Goal: Information Seeking & Learning: Learn about a topic

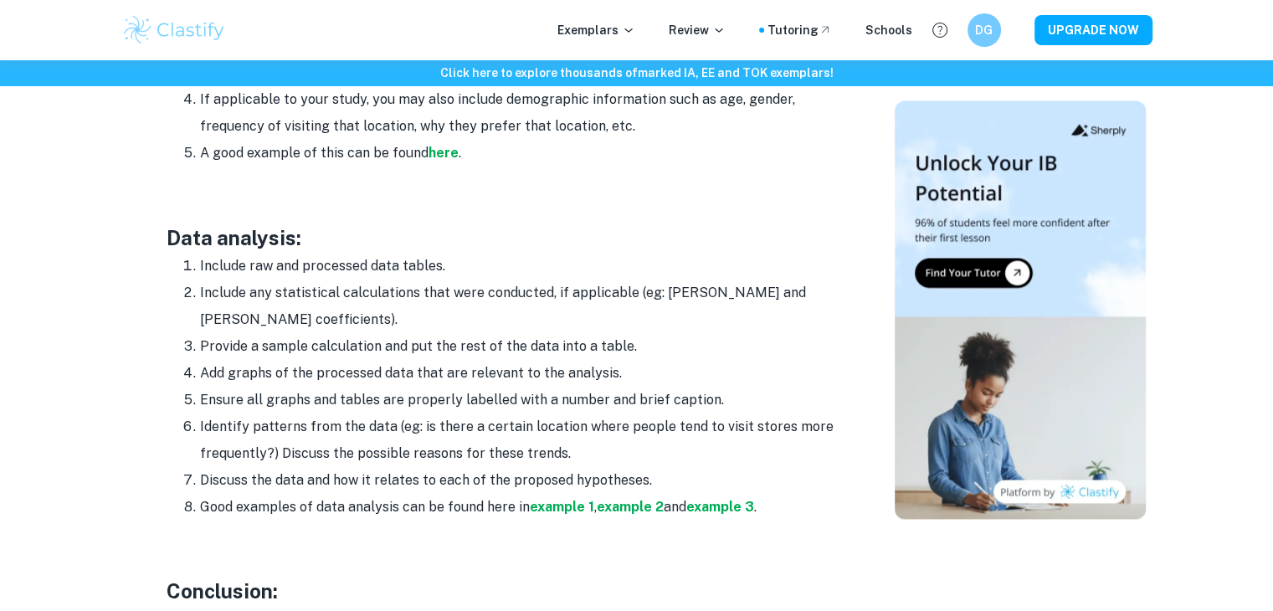
scroll to position [2294, 0]
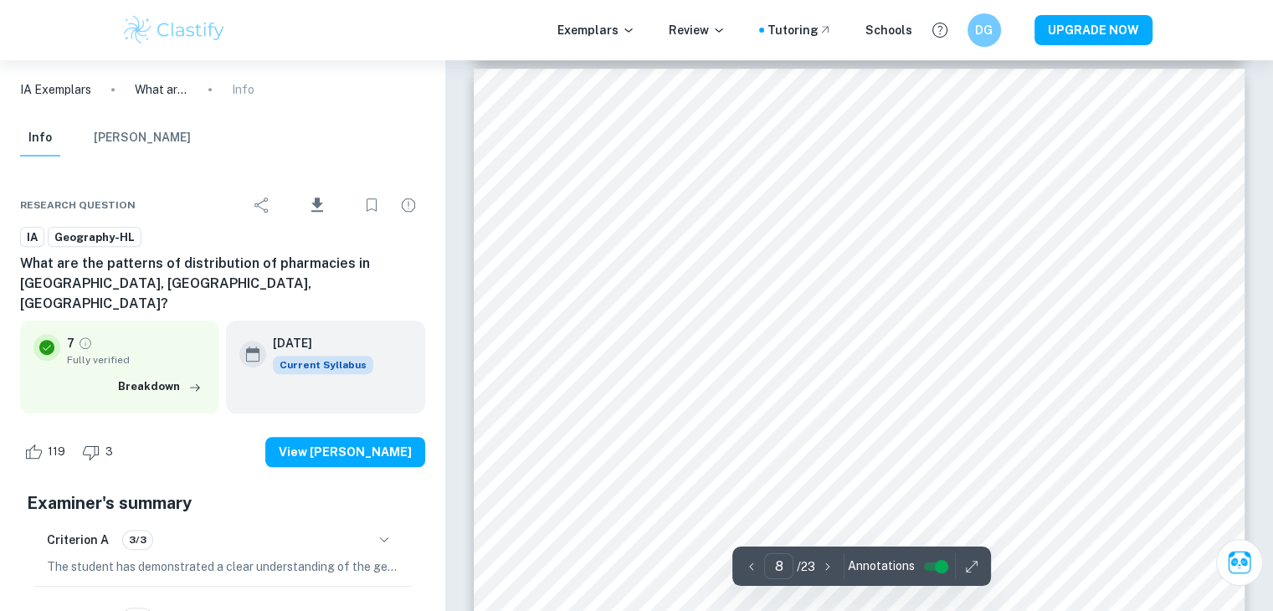
scroll to position [7299, 0]
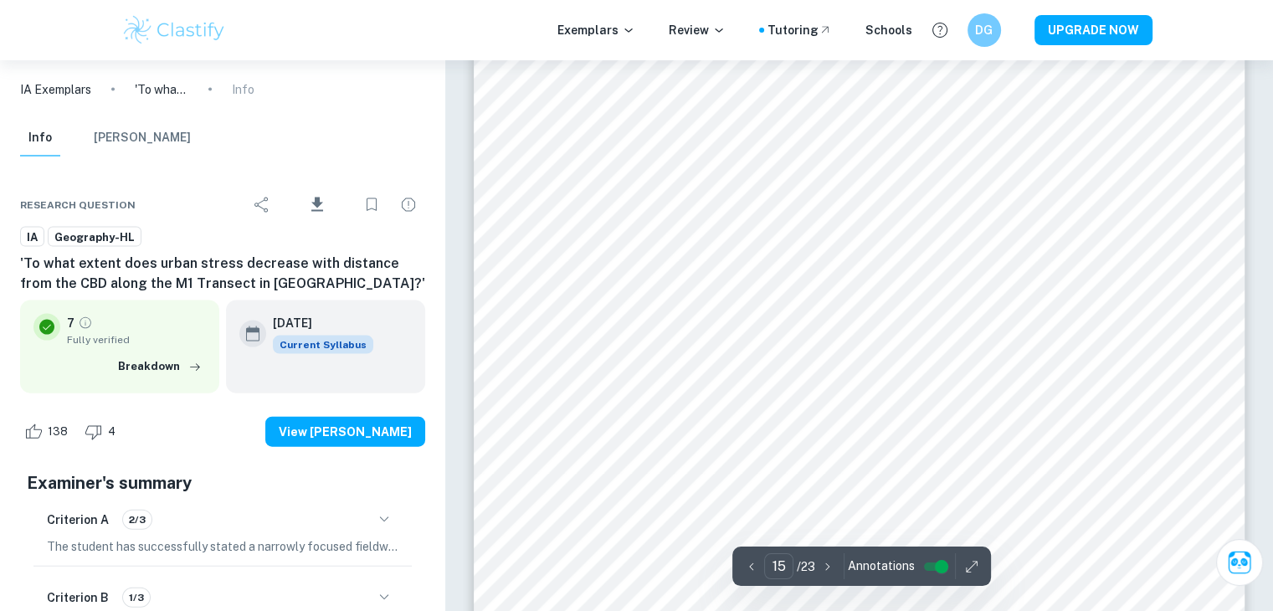
scroll to position [16326, 0]
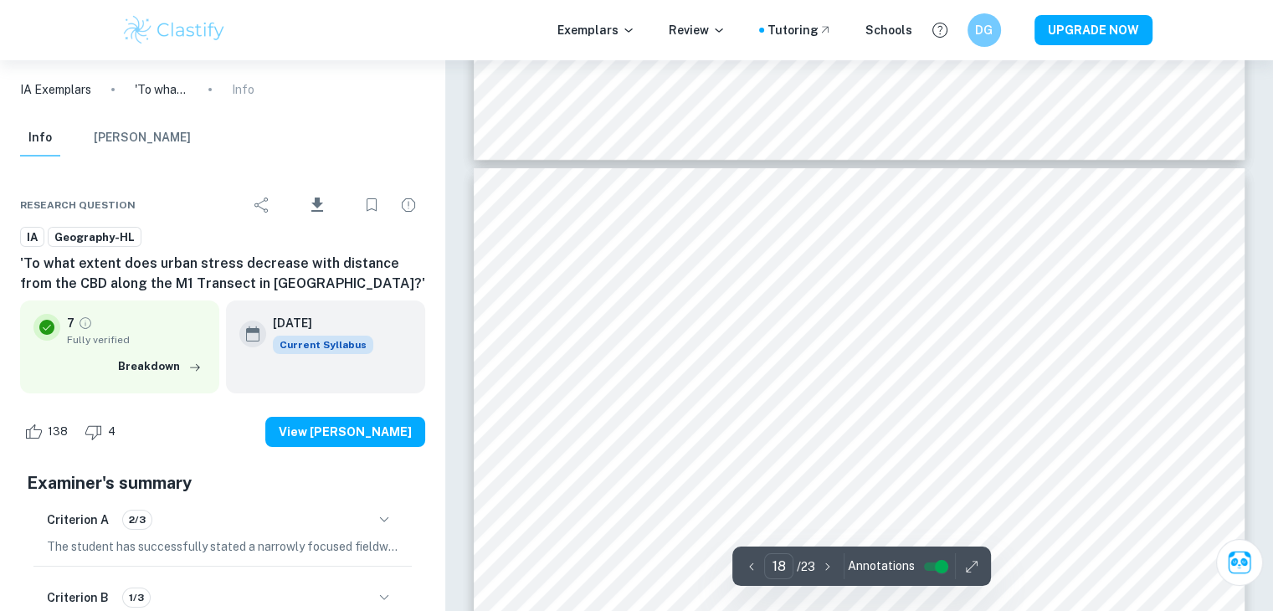
type input "17"
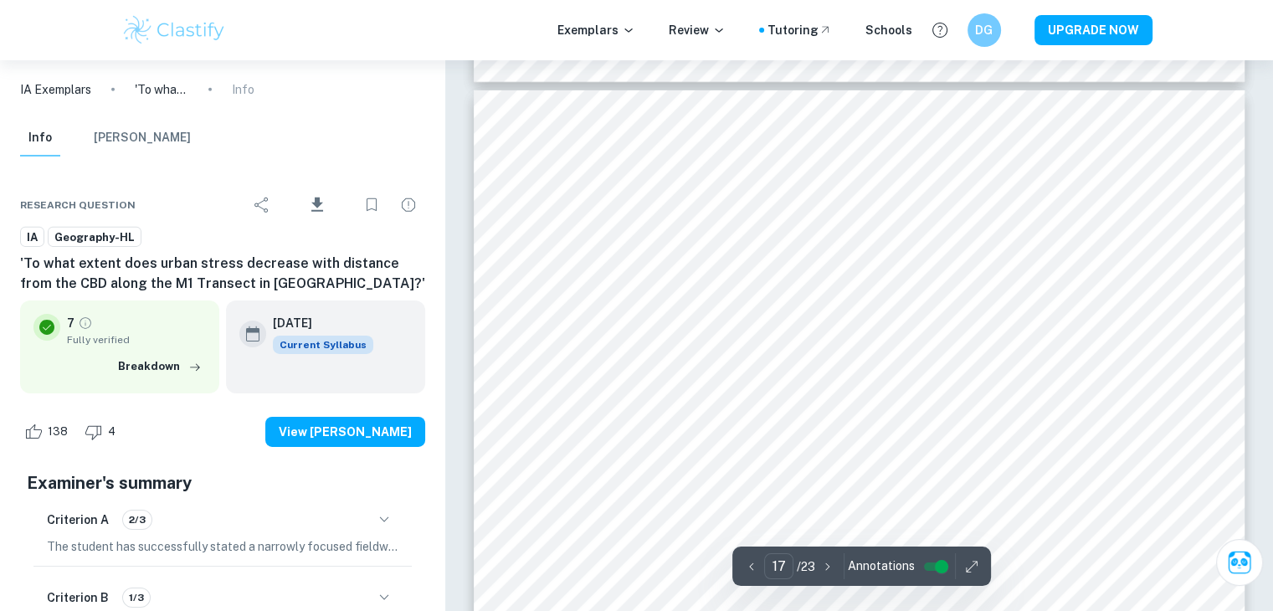
scroll to position [18132, 0]
